Goal: Task Accomplishment & Management: Manage account settings

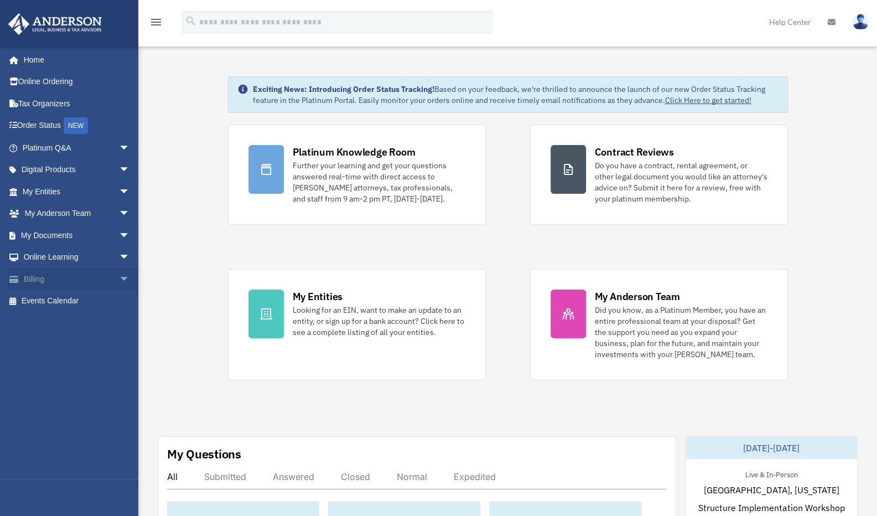
click at [119, 277] on span "arrow_drop_down" at bounding box center [130, 279] width 22 height 23
click at [81, 320] on link "Past Invoices" at bounding box center [80, 323] width 131 height 22
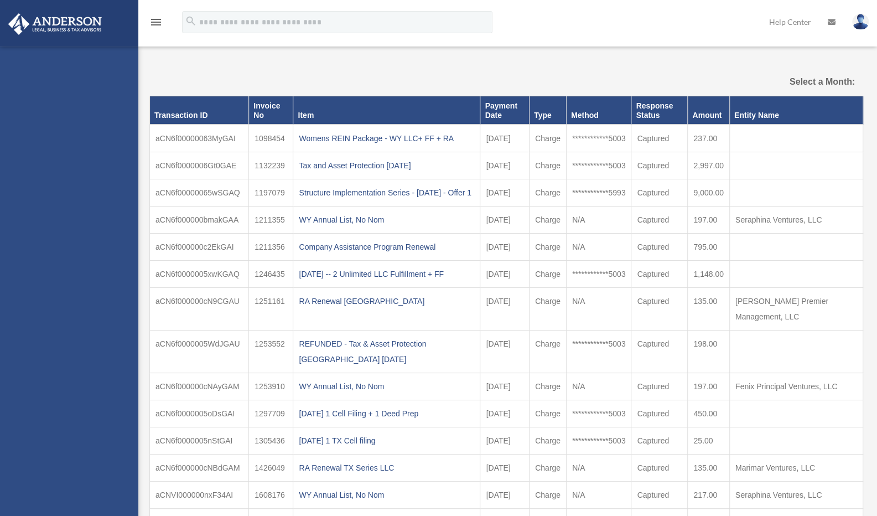
select select
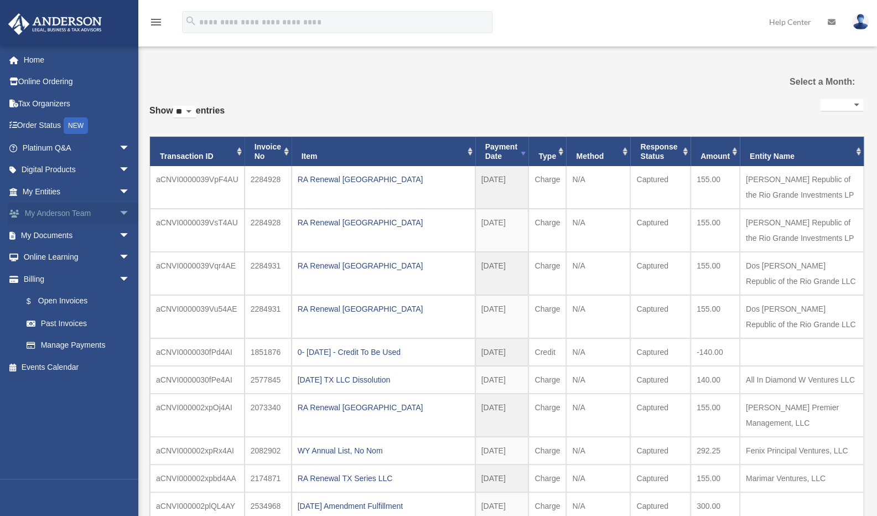
click at [93, 214] on link "My Anderson Team arrow_drop_down" at bounding box center [77, 214] width 139 height 22
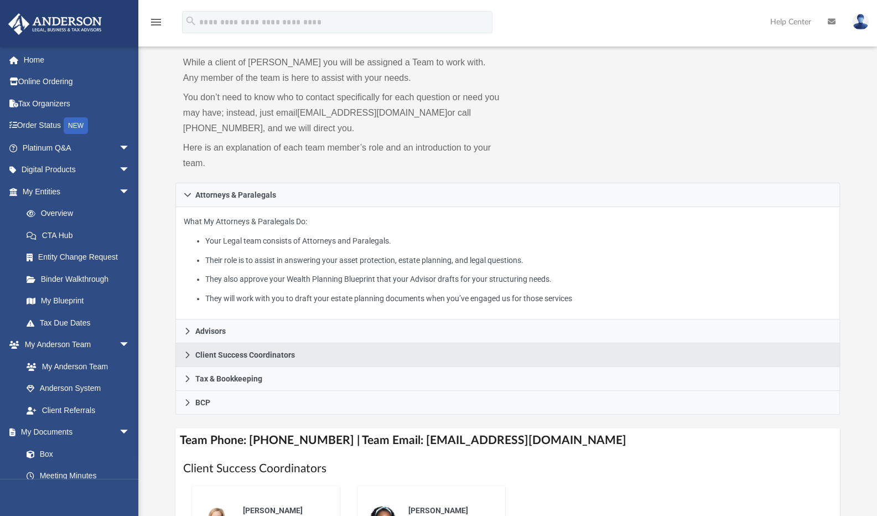
scroll to position [111, 0]
